Goal: Check status

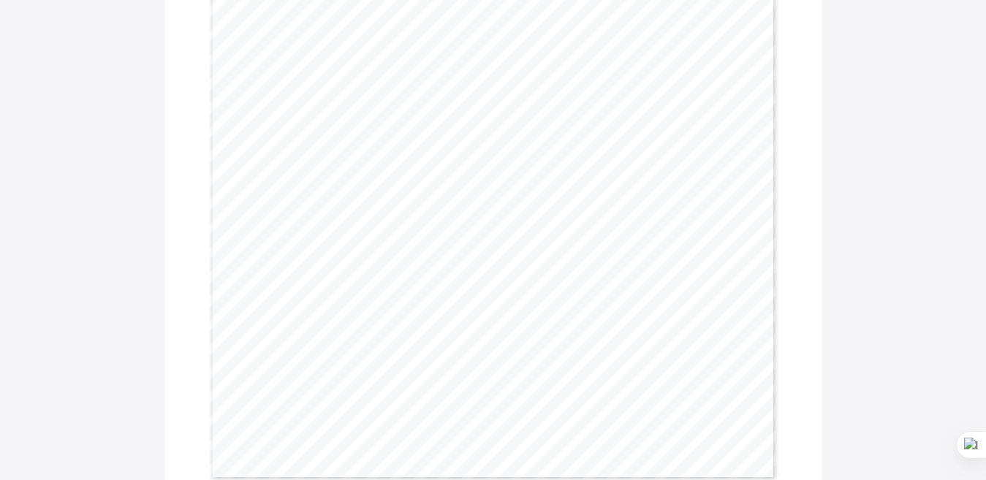
scroll to position [450, 0]
